Goal: Information Seeking & Learning: Learn about a topic

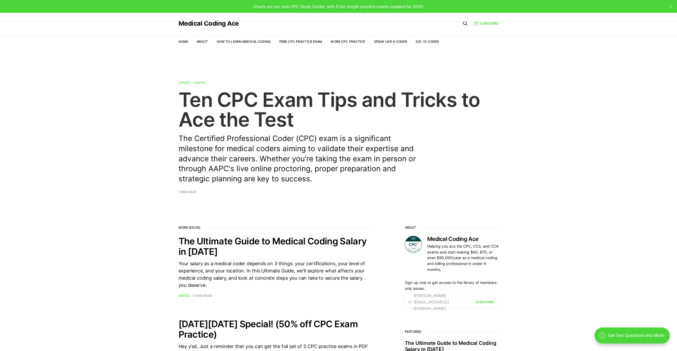
click at [273, 123] on h2 "Ten CPC Exam Tips and Tricks to Ace the Test" at bounding box center [339, 109] width 320 height 39
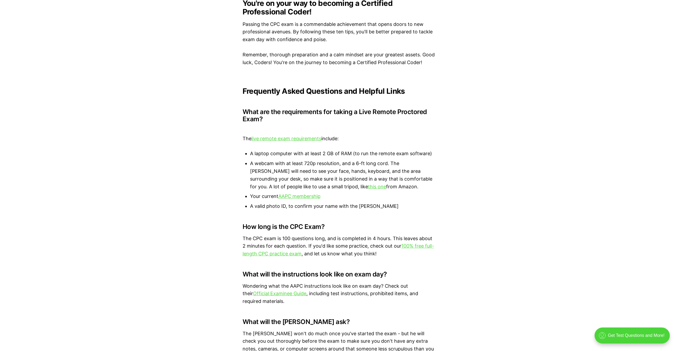
scroll to position [1557, 0]
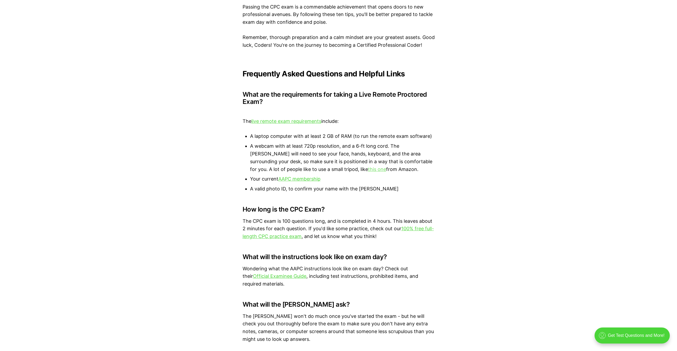
click at [368, 166] on link "this one" at bounding box center [377, 169] width 18 height 6
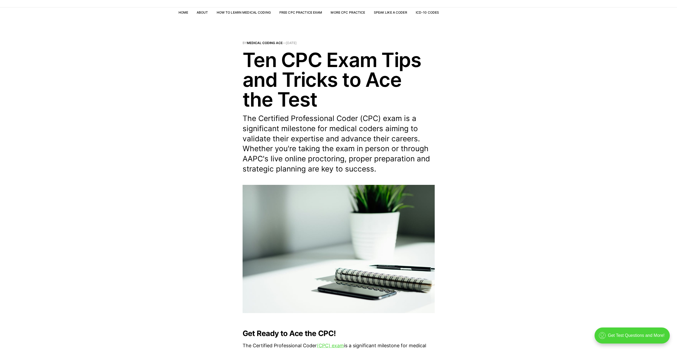
scroll to position [0, 0]
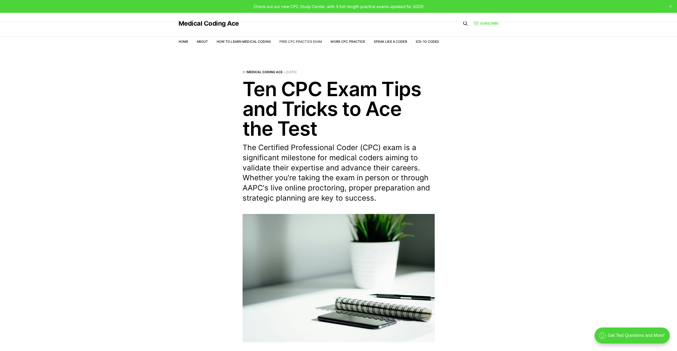
click at [304, 40] on link "Free CPC Practice Exam" at bounding box center [300, 41] width 43 height 4
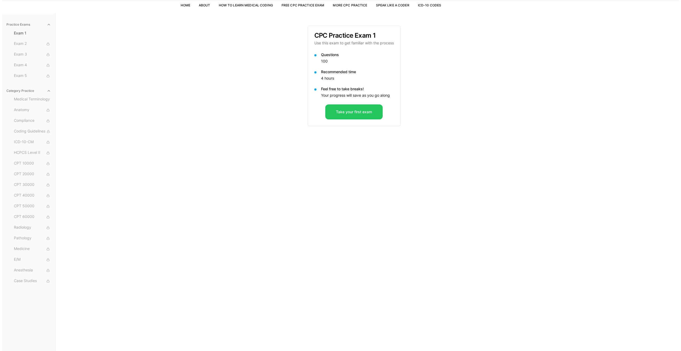
scroll to position [49, 0]
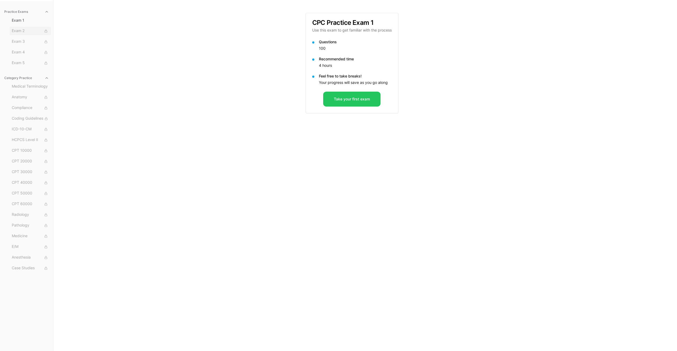
click at [30, 31] on span "Exam 2" at bounding box center [30, 31] width 37 height 6
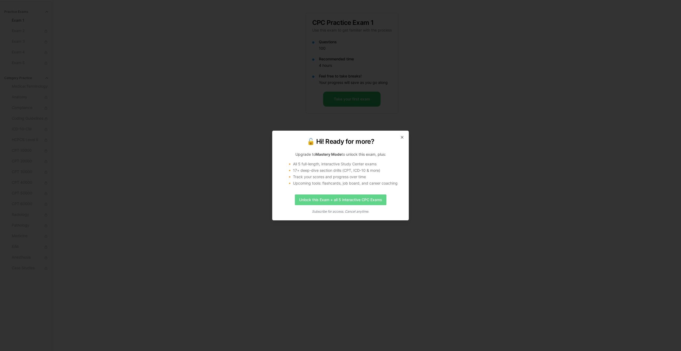
click at [324, 197] on link "Unlock this Exam + all 5 interactive CPC Exams" at bounding box center [341, 199] width 92 height 11
click at [405, 137] on div "🔓 Hi! Ready for more? Upgrade to Mastery Mode to unlock this exam, plus: 🔸 All …" at bounding box center [340, 175] width 137 height 90
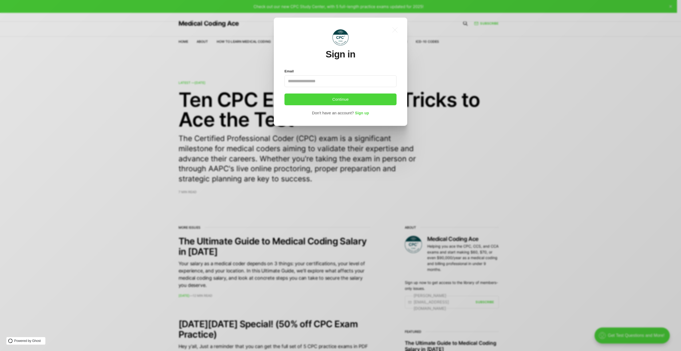
click at [305, 84] on input "Email" at bounding box center [340, 81] width 112 height 12
type input "**********"
click at [313, 98] on button "Continue" at bounding box center [340, 99] width 112 height 12
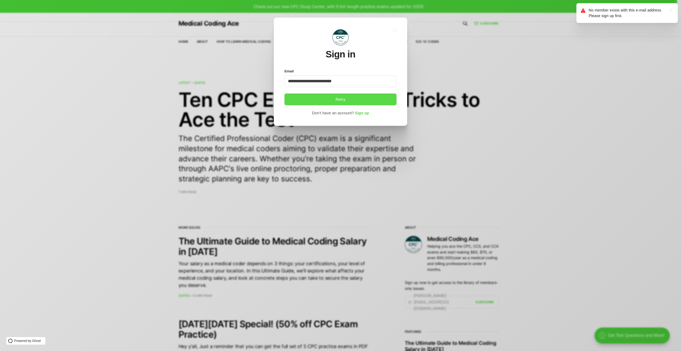
click at [339, 98] on button "Retry" at bounding box center [340, 99] width 112 height 12
click at [361, 113] on span "Sign up" at bounding box center [362, 113] width 14 height 4
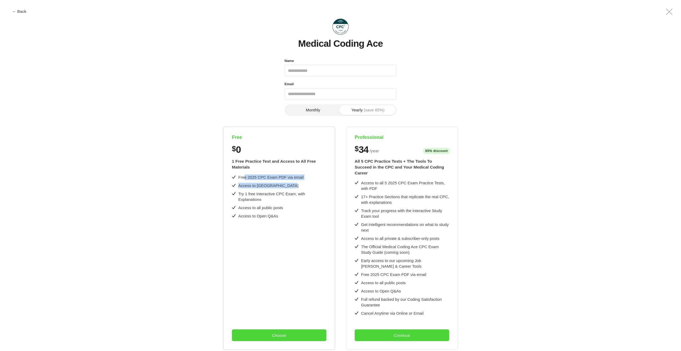
drag, startPoint x: 243, startPoint y: 177, endPoint x: 315, endPoint y: 182, distance: 72.5
click at [315, 182] on div "Free 2025 CPC Exam PDF via email Access to CPC Study Center Try 1 free Interact…" at bounding box center [279, 196] width 94 height 44
drag, startPoint x: 315, startPoint y: 182, endPoint x: 300, endPoint y: 171, distance: 19.3
click at [300, 171] on div "1 Free Practice Test and Access to All Free Materials Free 2025 CPC Exam PDF vi…" at bounding box center [279, 236] width 94 height 164
click at [322, 64] on div "Name" at bounding box center [340, 60] width 112 height 7
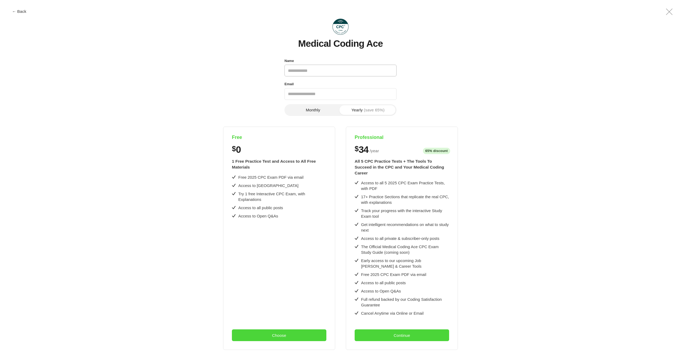
click at [324, 70] on input "Name" at bounding box center [340, 71] width 112 height 12
type input "**********"
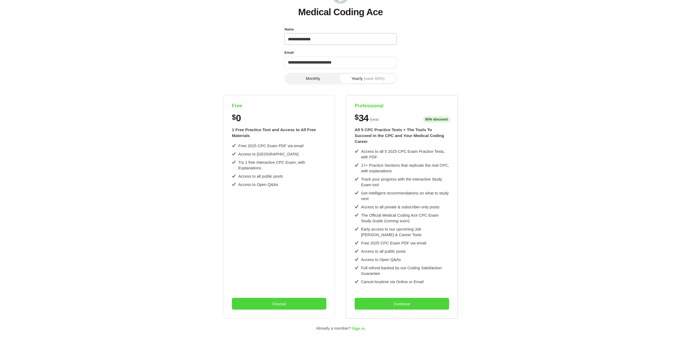
scroll to position [44, 0]
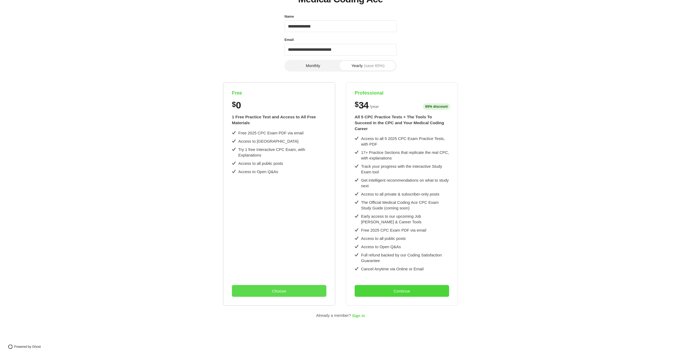
click at [268, 290] on button "Choose" at bounding box center [279, 291] width 94 height 12
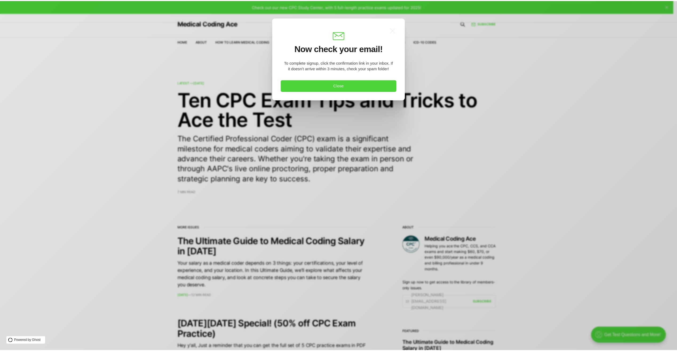
scroll to position [0, 0]
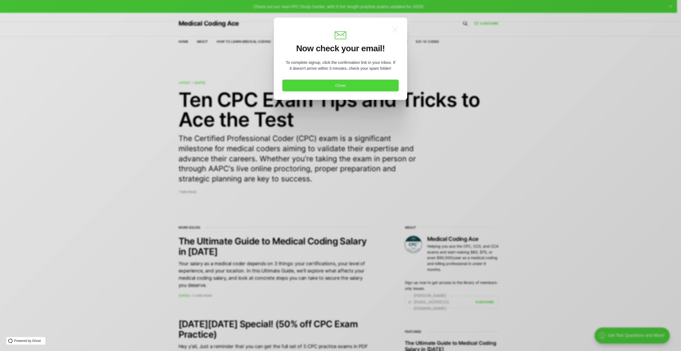
click at [365, 77] on section ".a{fill:none;stroke:currentColor;stroke-linecap:round;stroke-linejoin:round;str…" at bounding box center [340, 52] width 116 height 53
click at [364, 80] on button "Close" at bounding box center [340, 86] width 116 height 12
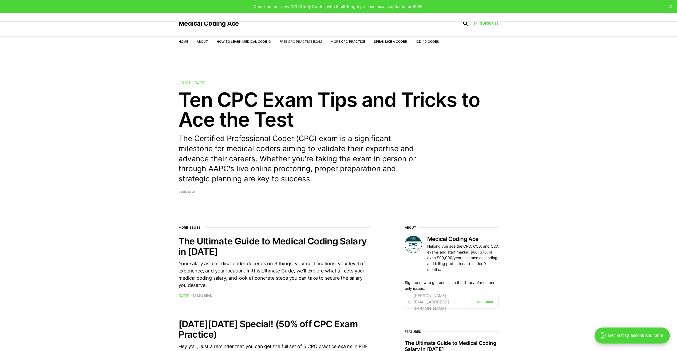
click at [319, 41] on link "Free CPC Practice Exam" at bounding box center [300, 41] width 43 height 4
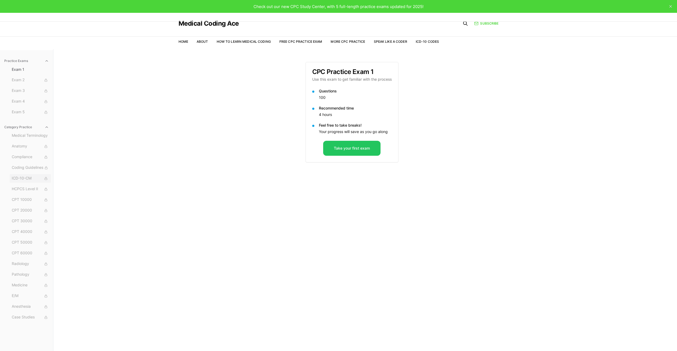
click at [10, 175] on button "ICD-10-CM" at bounding box center [30, 178] width 41 height 9
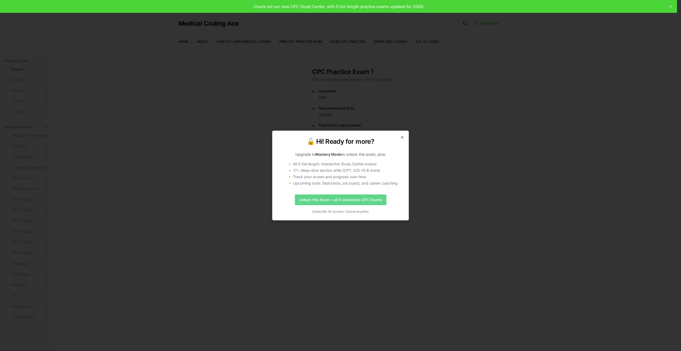
click at [328, 204] on link "Unlock this Exam + all 5 interactive CPC Exams" at bounding box center [341, 199] width 92 height 11
click at [404, 134] on div "🔓 Hi! Ready for more? Upgrade to Mastery Mode to unlock this exam, plus: 🔸 All …" at bounding box center [340, 175] width 137 height 90
click at [403, 137] on icon "button" at bounding box center [402, 137] width 4 height 4
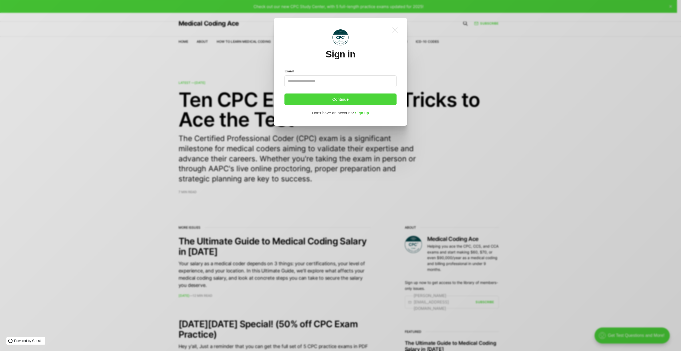
click at [322, 85] on input "Email" at bounding box center [340, 81] width 112 height 12
click at [365, 112] on span "Sign up" at bounding box center [362, 113] width 14 height 4
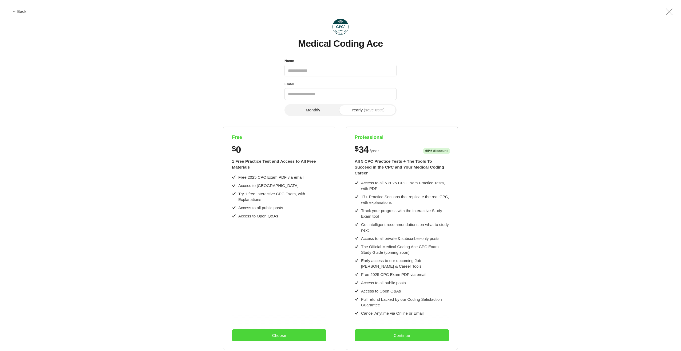
click at [378, 153] on span "/ year" at bounding box center [374, 151] width 9 height 6
drag, startPoint x: 376, startPoint y: 196, endPoint x: 355, endPoint y: 192, distance: 21.6
click at [355, 194] on div "17+ Practice Sections that replicate the real CPC, with explanations" at bounding box center [402, 199] width 94 height 11
drag, startPoint x: 355, startPoint y: 192, endPoint x: 335, endPoint y: 201, distance: 21.7
click at [335, 201] on div "Free $ 0 1 Free Practice Test and Access to All Free Materials Free 2025 CPC Ex…" at bounding box center [340, 237] width 639 height 223
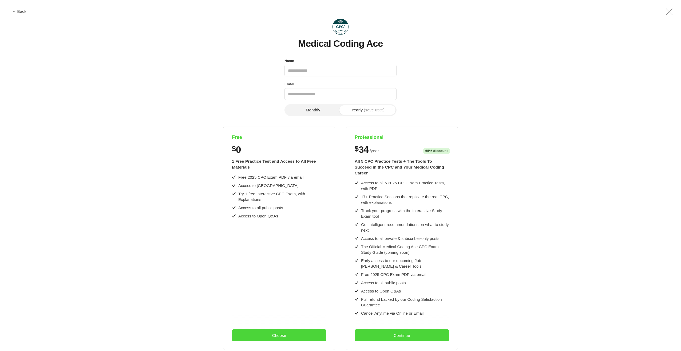
click at [637, 142] on div "Free $ 0 1 Free Practice Test and Access to All Free Materials Free 2025 CPC Ex…" at bounding box center [340, 237] width 639 height 223
